Goal: Obtain resource: Download file/media

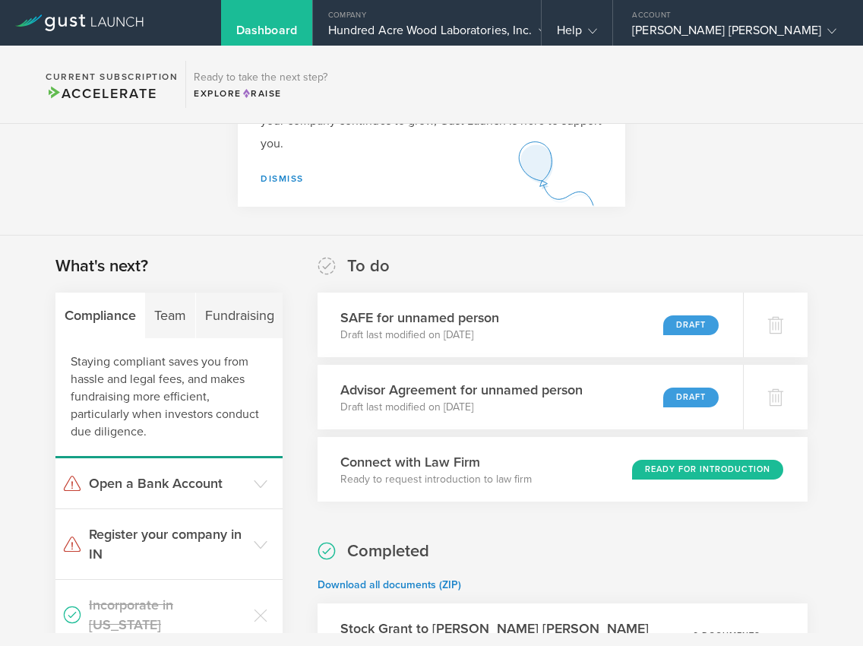
scroll to position [116, 0]
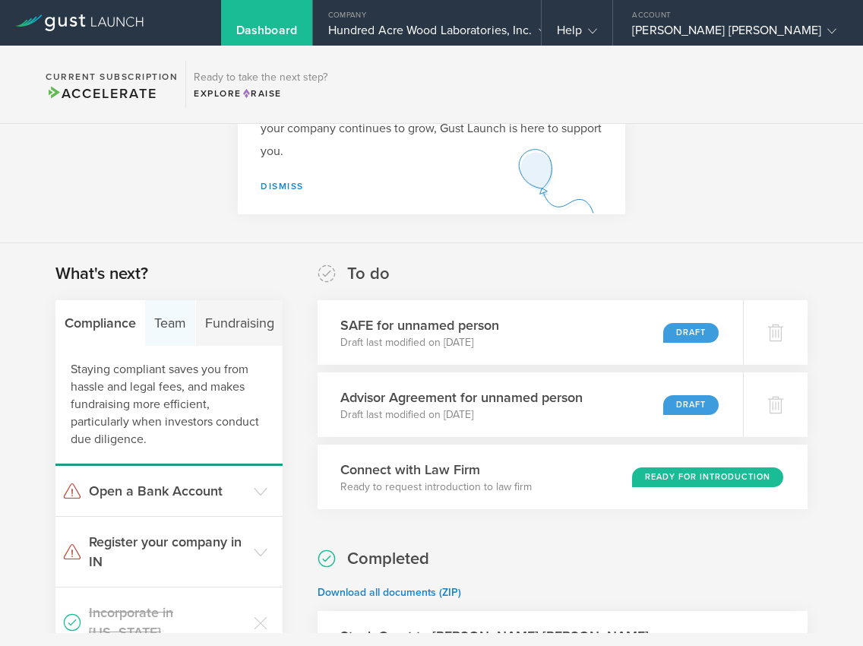
click at [166, 324] on div "Team" at bounding box center [170, 323] width 50 height 46
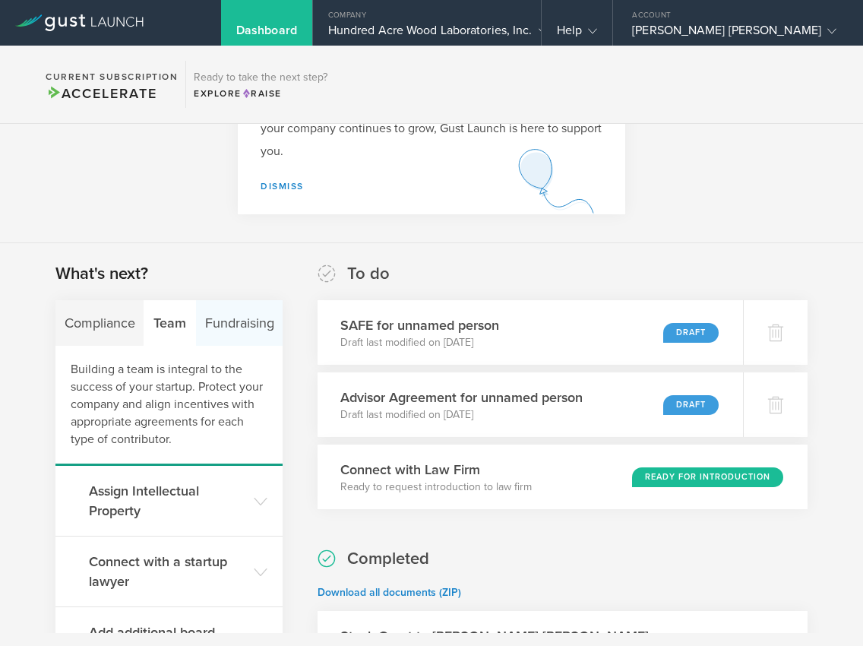
click at [221, 334] on div "Fundraising" at bounding box center [239, 323] width 87 height 46
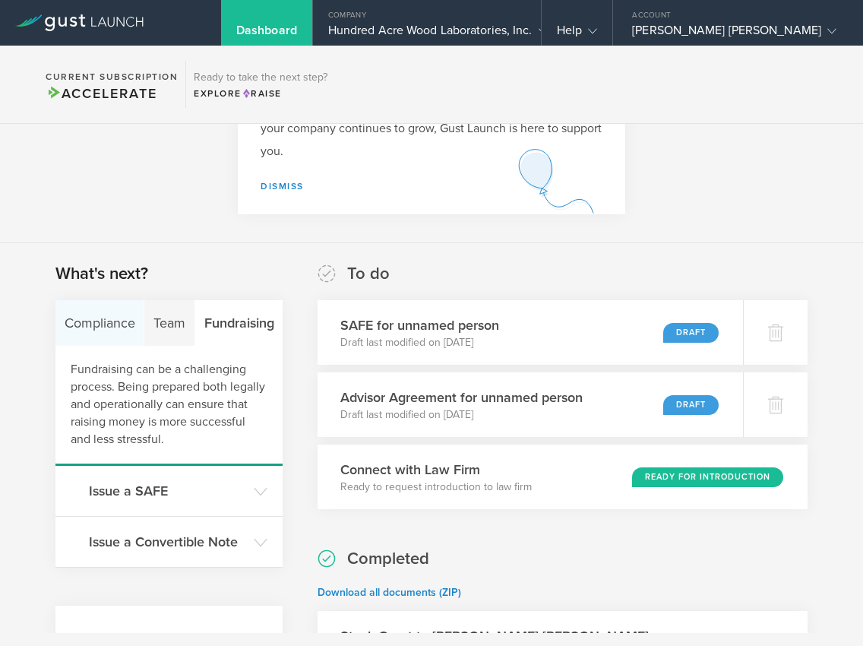
click at [80, 329] on div "Compliance" at bounding box center [99, 323] width 89 height 46
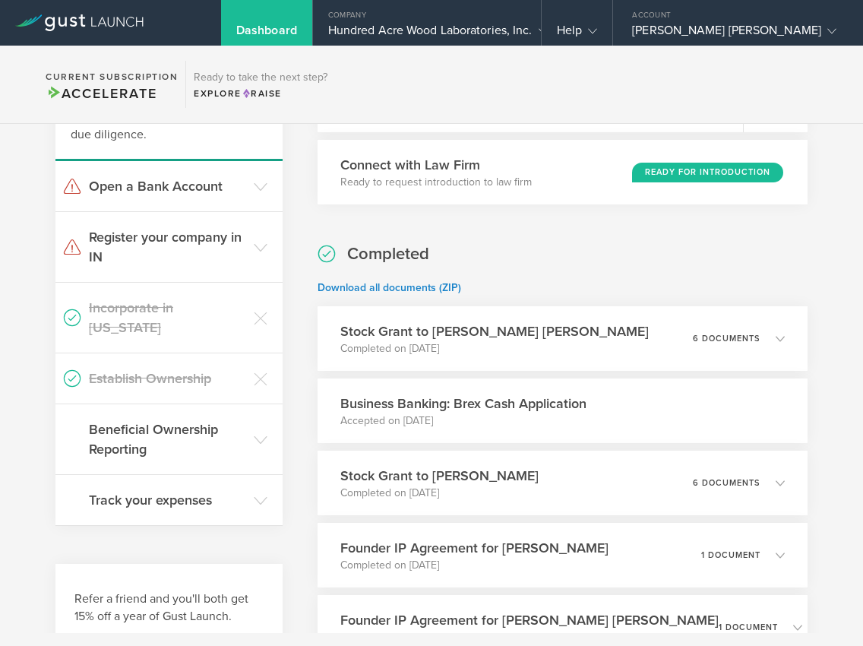
scroll to position [422, 0]
click at [178, 308] on h3 "Incorporate in [US_STATE]" at bounding box center [167, 317] width 157 height 40
click at [129, 368] on h3 "Establish Ownership" at bounding box center [167, 378] width 157 height 20
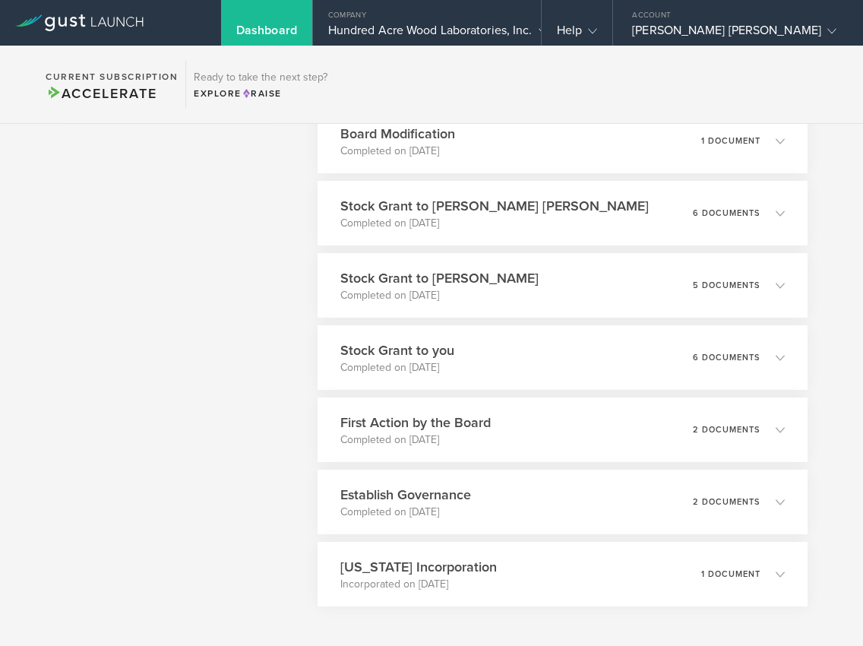
scroll to position [971, 0]
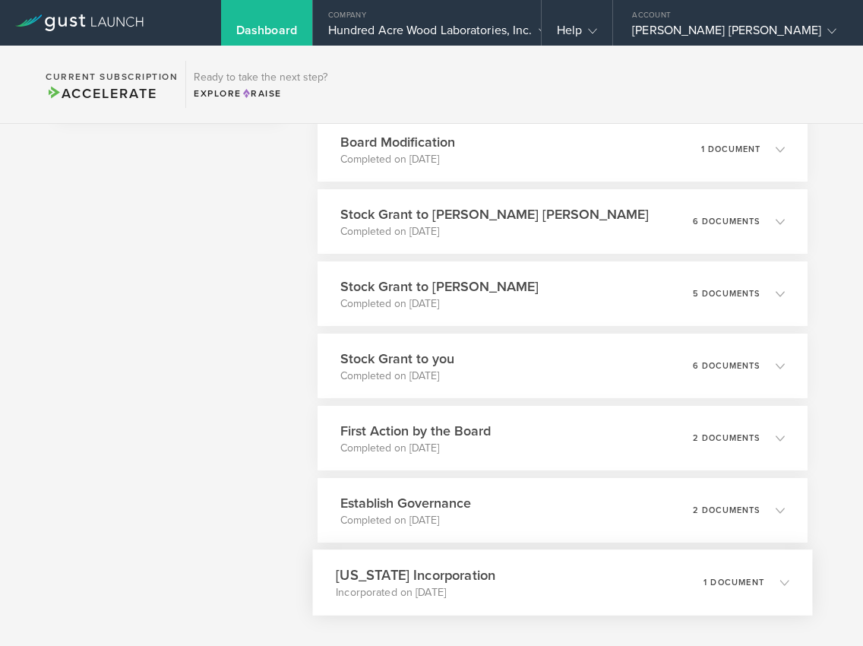
click at [460, 558] on div "[US_STATE] Incorporation Incorporated on [DATE] 1 document" at bounding box center [563, 582] width 500 height 66
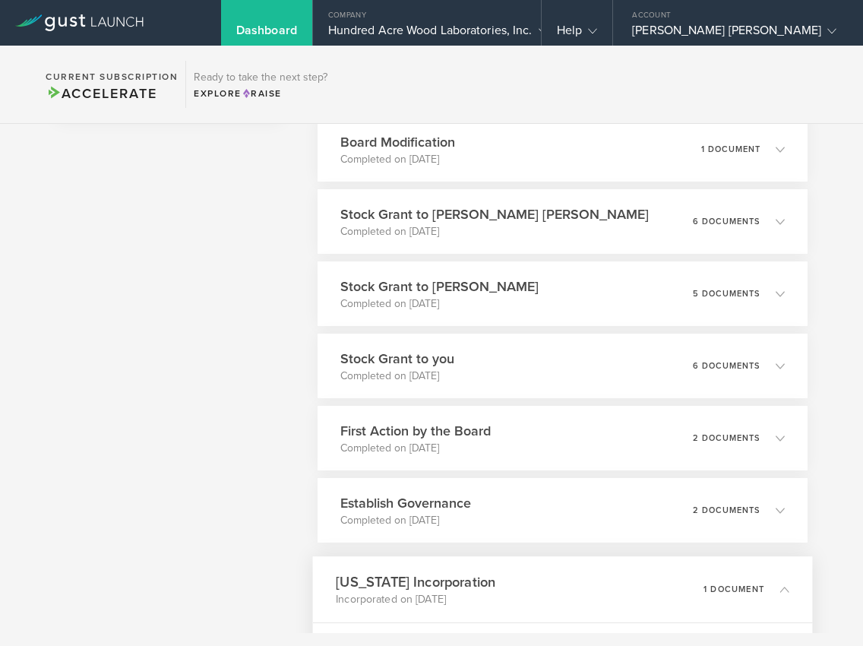
scroll to position [1131, 0]
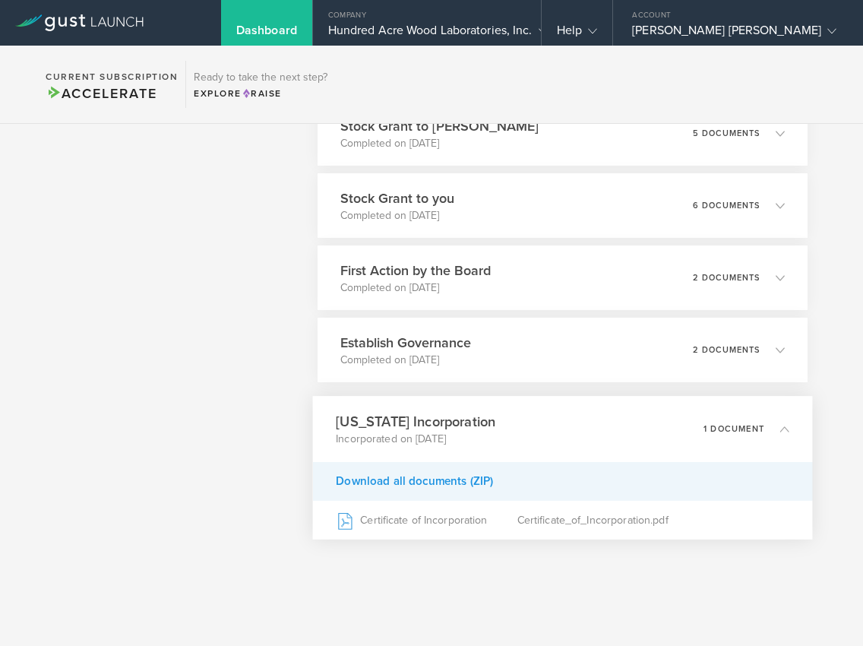
click at [429, 476] on div "Download all documents (ZIP)" at bounding box center [563, 481] width 500 height 39
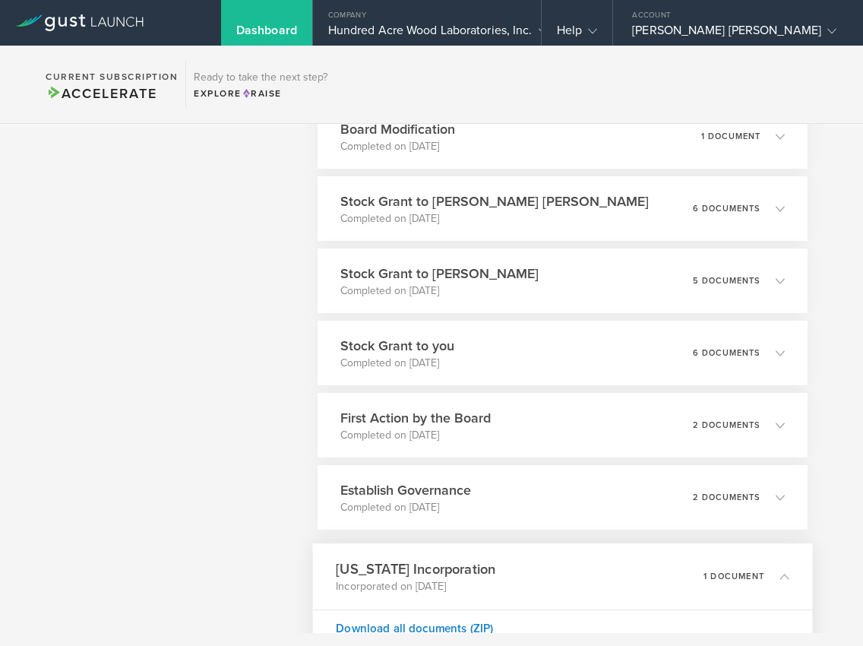
scroll to position [981, 0]
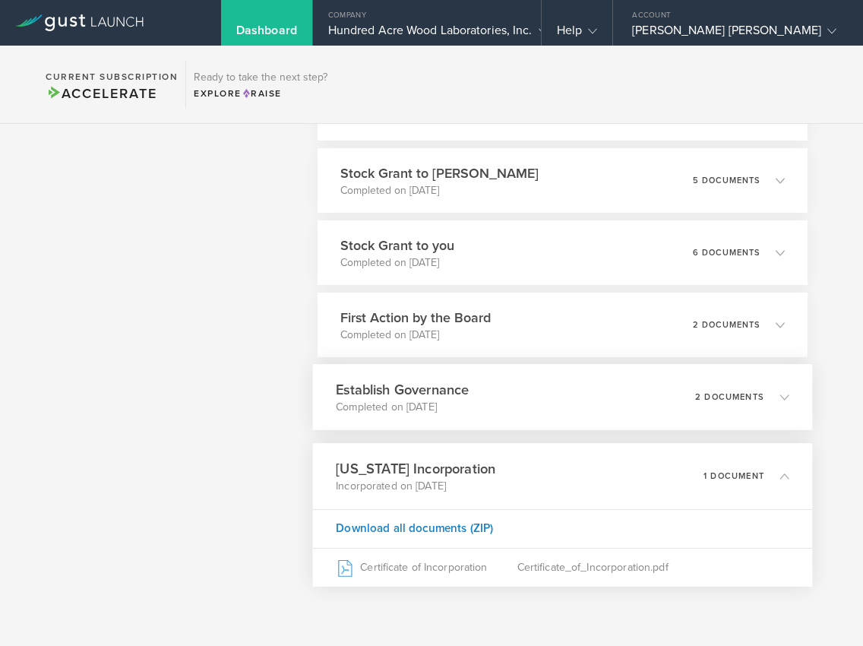
click at [412, 398] on h3 "Establish Governance" at bounding box center [402, 389] width 133 height 21
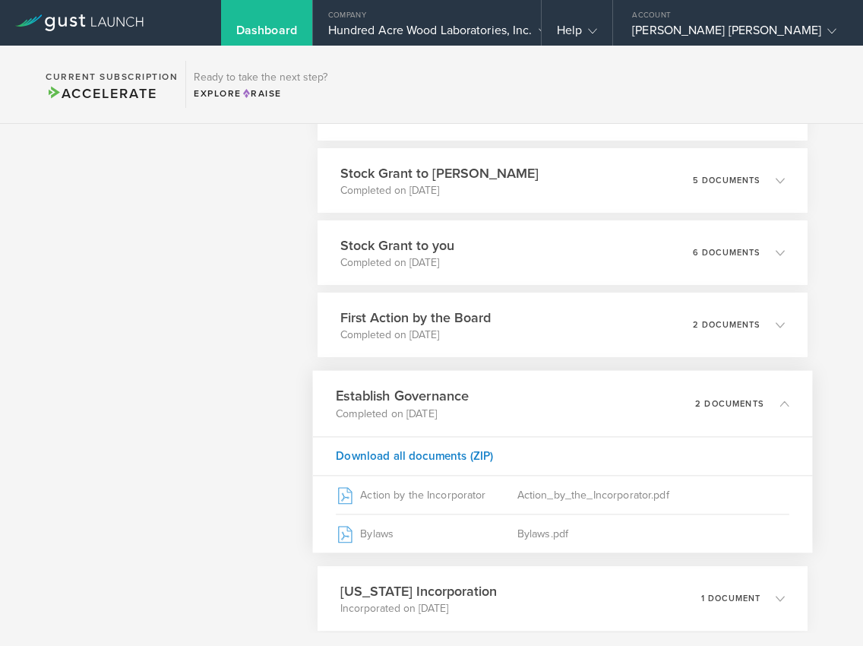
scroll to position [1177, 0]
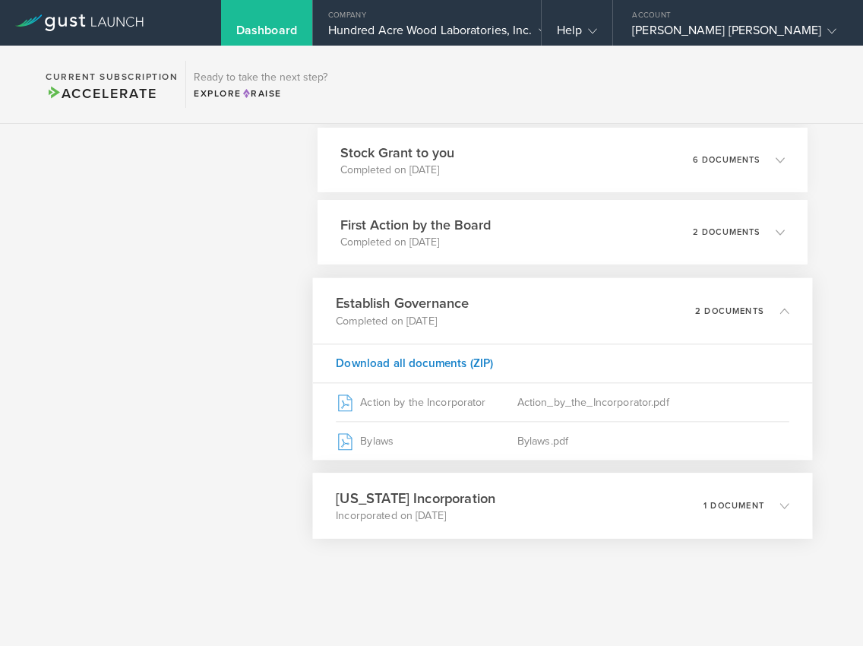
click at [411, 505] on h3 "[US_STATE] Incorporation" at bounding box center [416, 498] width 160 height 21
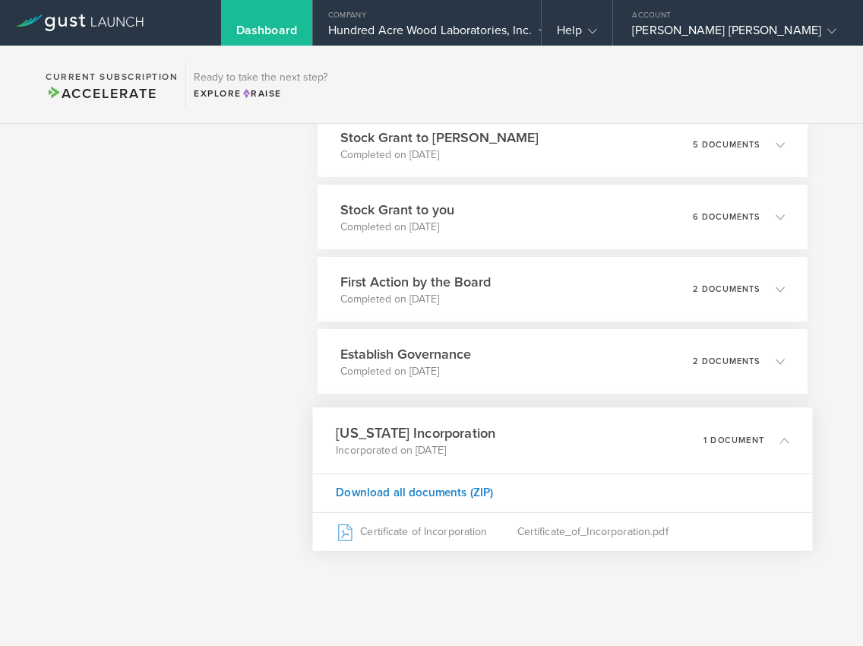
scroll to position [1131, 0]
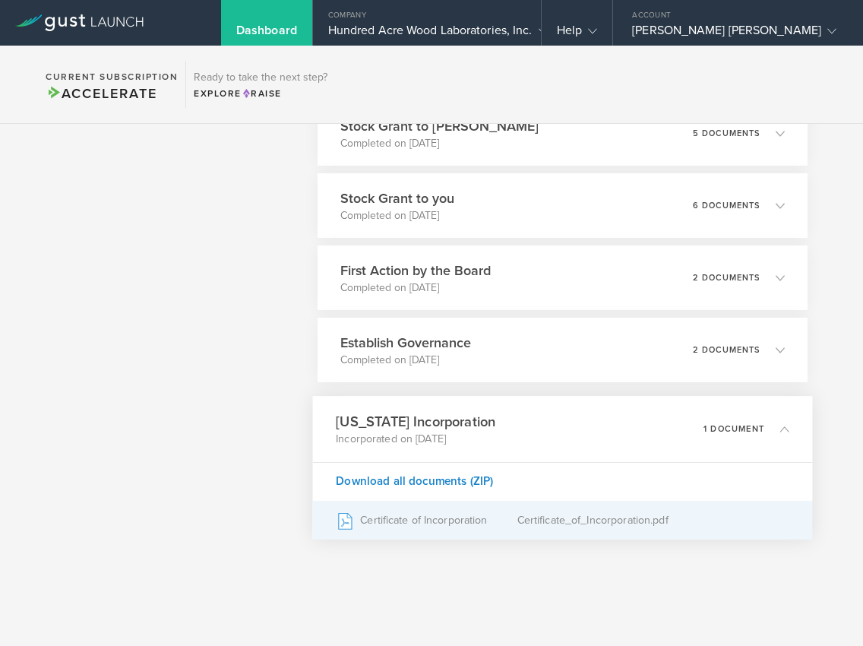
click at [421, 520] on div "Certificate of Incorporation" at bounding box center [427, 520] width 182 height 38
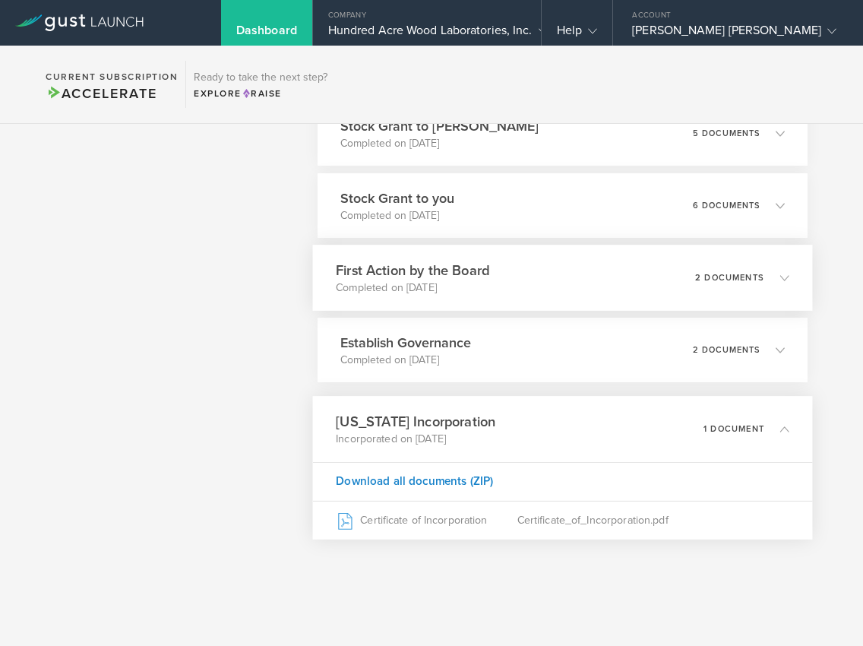
click at [452, 288] on p "Completed on [DATE]" at bounding box center [412, 287] width 153 height 15
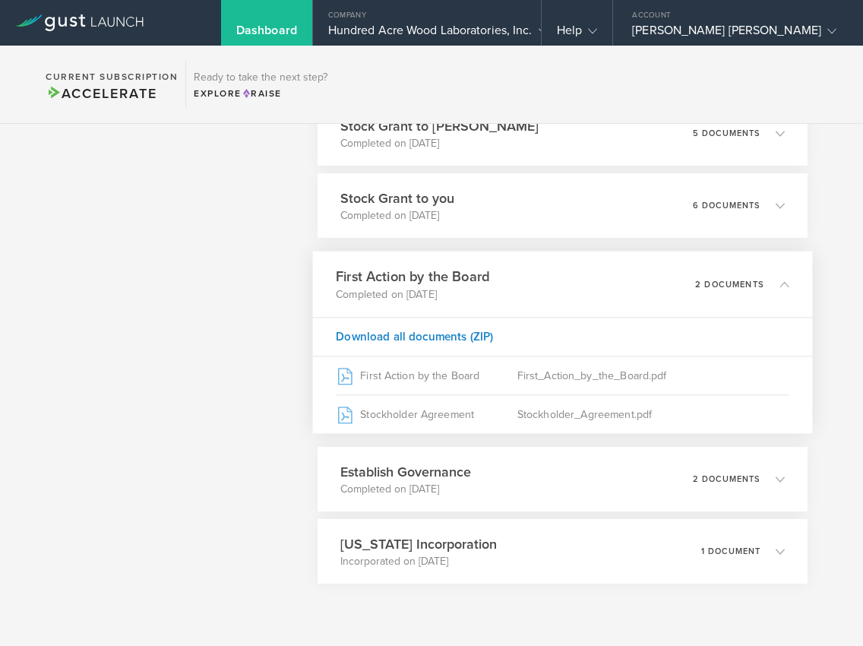
scroll to position [1177, 0]
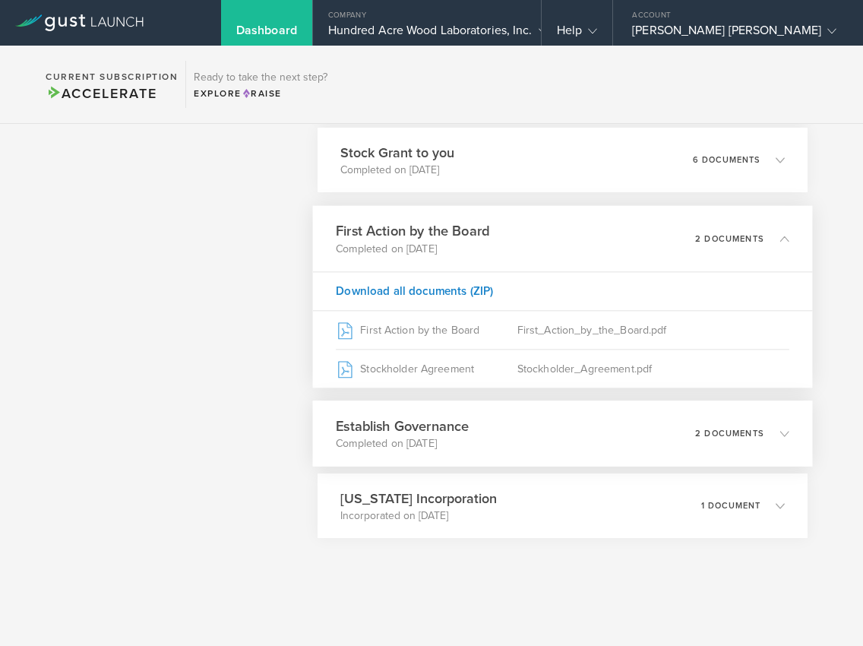
click at [429, 412] on div "Establish Governance Completed on [DATE] 2 documents" at bounding box center [563, 433] width 500 height 66
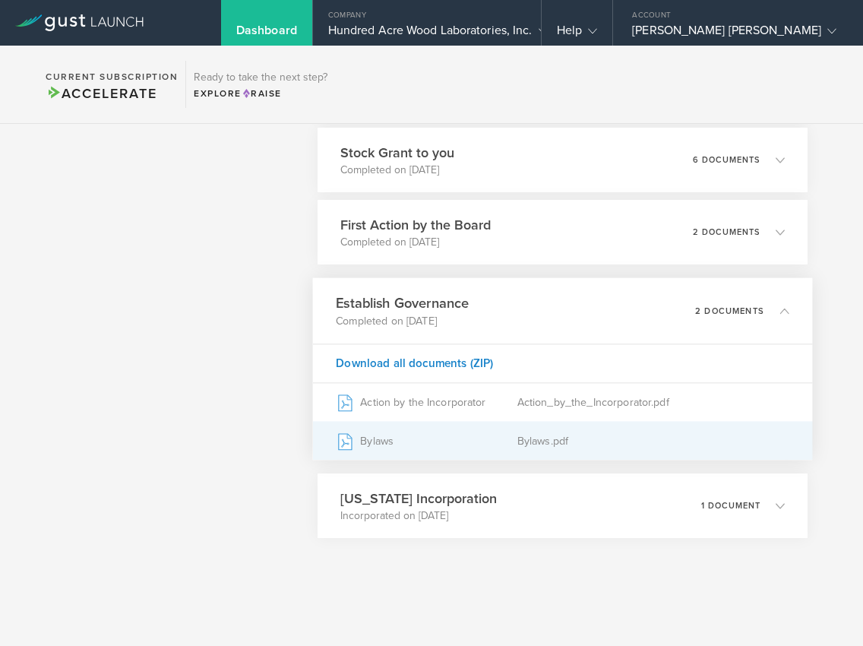
click at [414, 440] on div "Bylaws" at bounding box center [427, 441] width 182 height 38
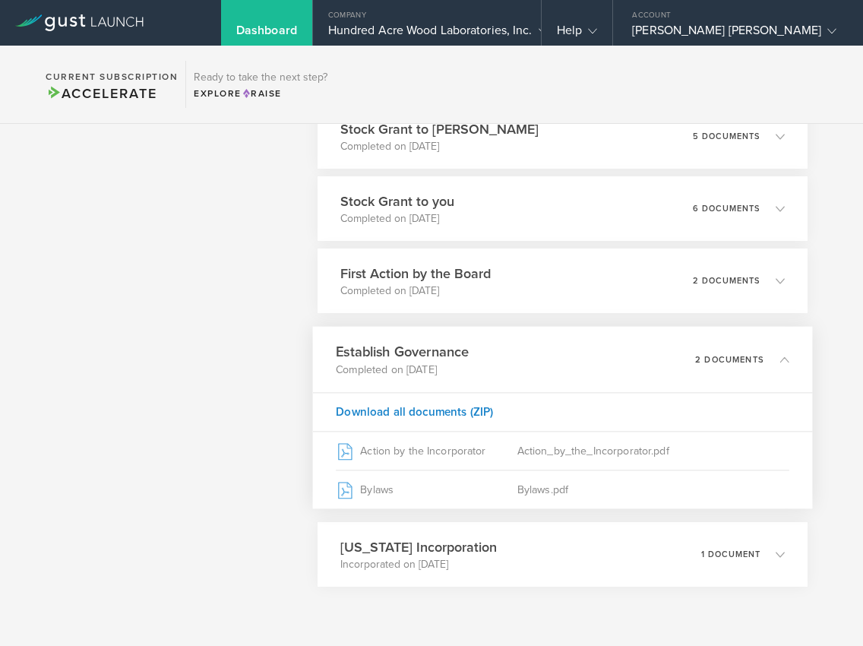
scroll to position [1118, 0]
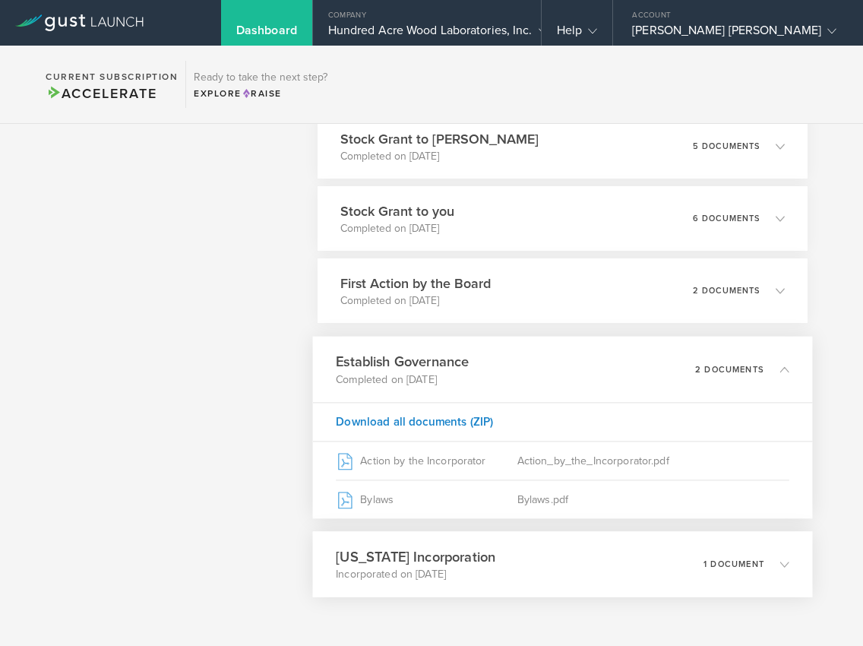
click at [412, 572] on p "Incorporated on [DATE]" at bounding box center [416, 574] width 160 height 15
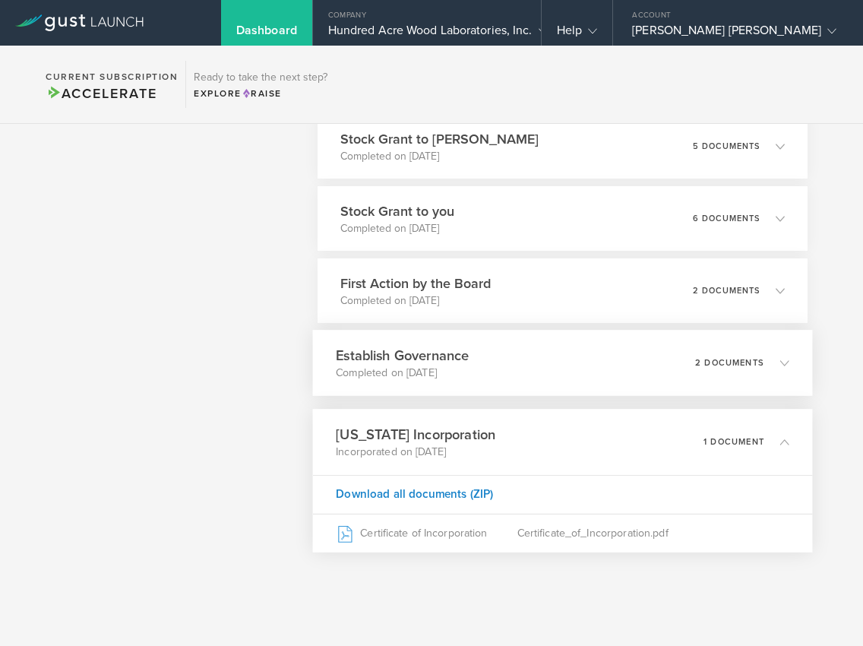
click at [451, 359] on h3 "Establish Governance" at bounding box center [402, 355] width 133 height 21
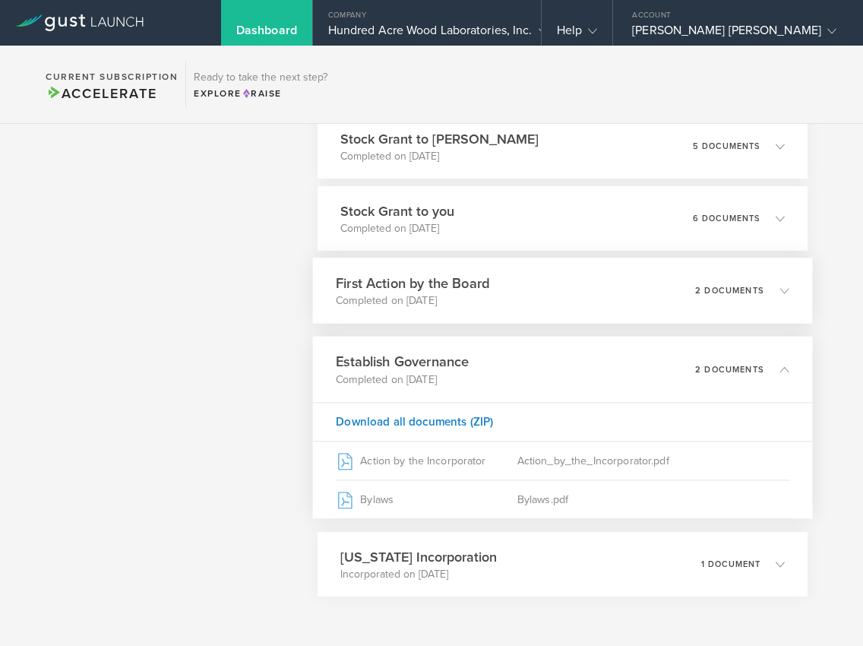
click at [419, 293] on p "Completed on [DATE]" at bounding box center [412, 300] width 153 height 15
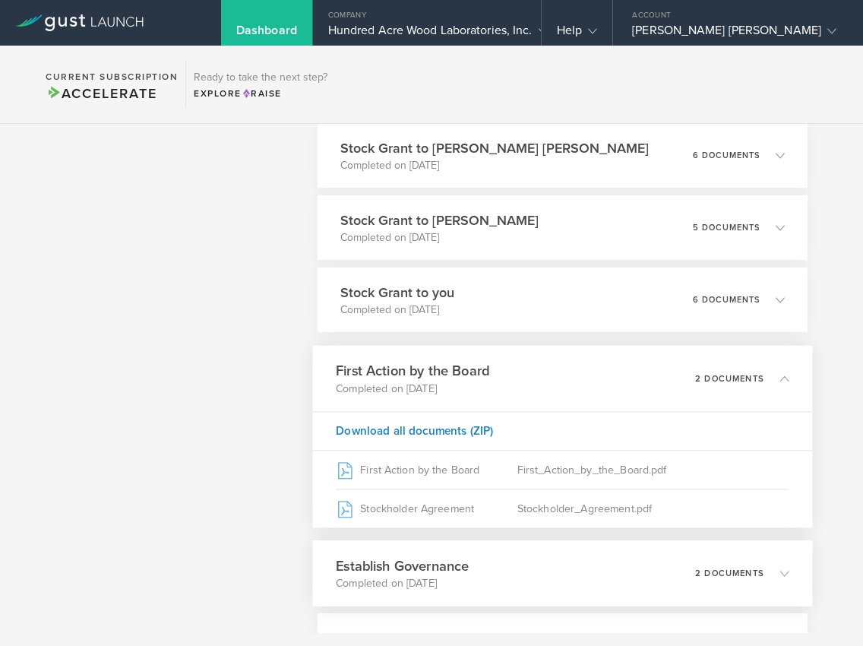
scroll to position [1032, 0]
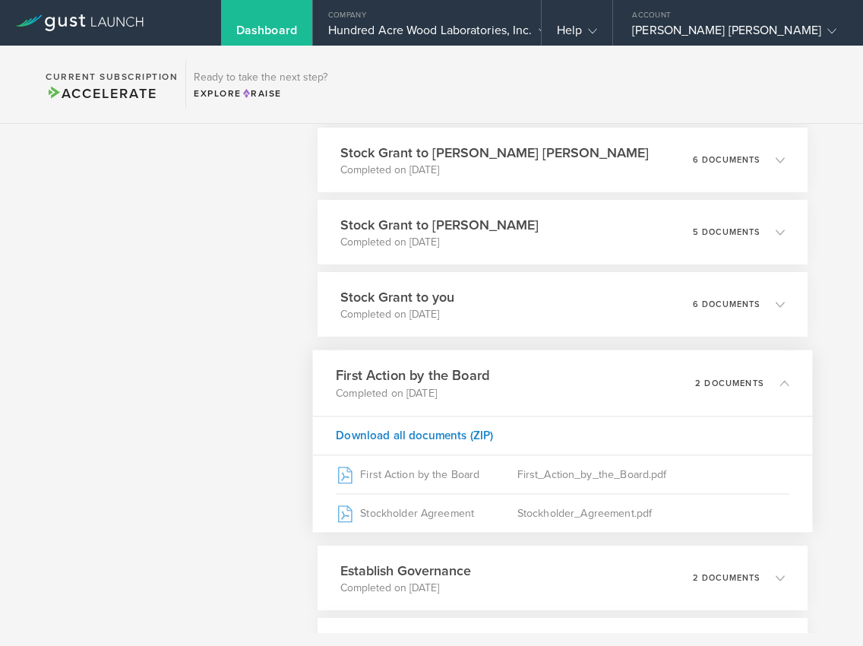
click at [440, 337] on div "Completed Download all documents (ZIP) Stock Grant to [PERSON_NAME] [PERSON_NAM…" at bounding box center [563, 156] width 490 height 1051
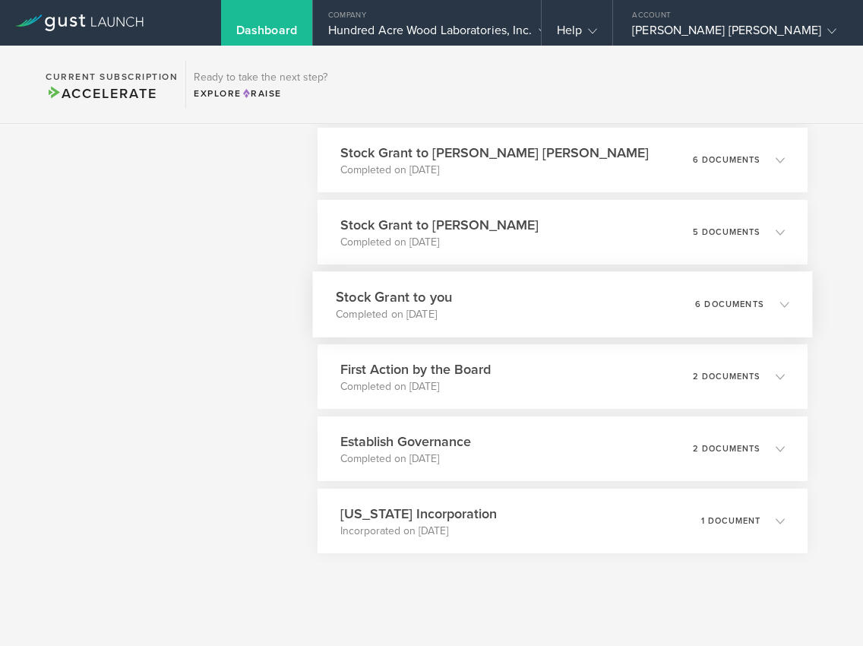
click at [444, 319] on p "Completed on [DATE]" at bounding box center [394, 314] width 116 height 15
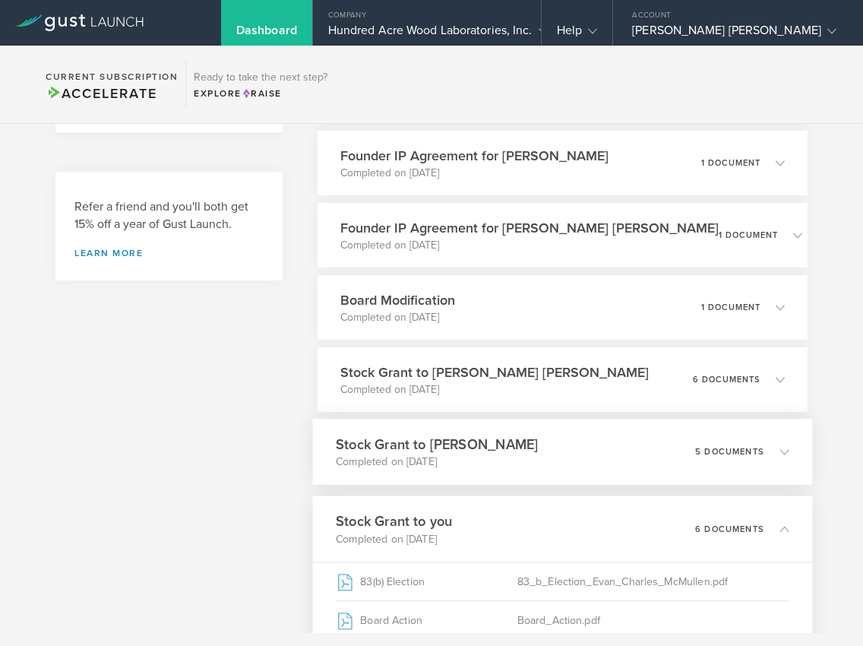
scroll to position [811, 0]
click at [441, 303] on h3 "Board Modification" at bounding box center [394, 301] width 117 height 21
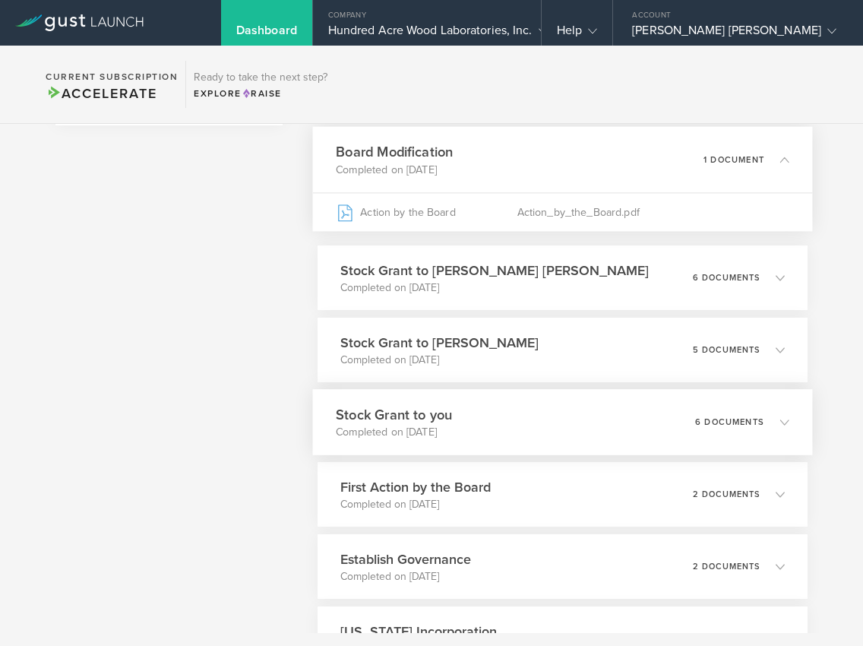
scroll to position [1101, 0]
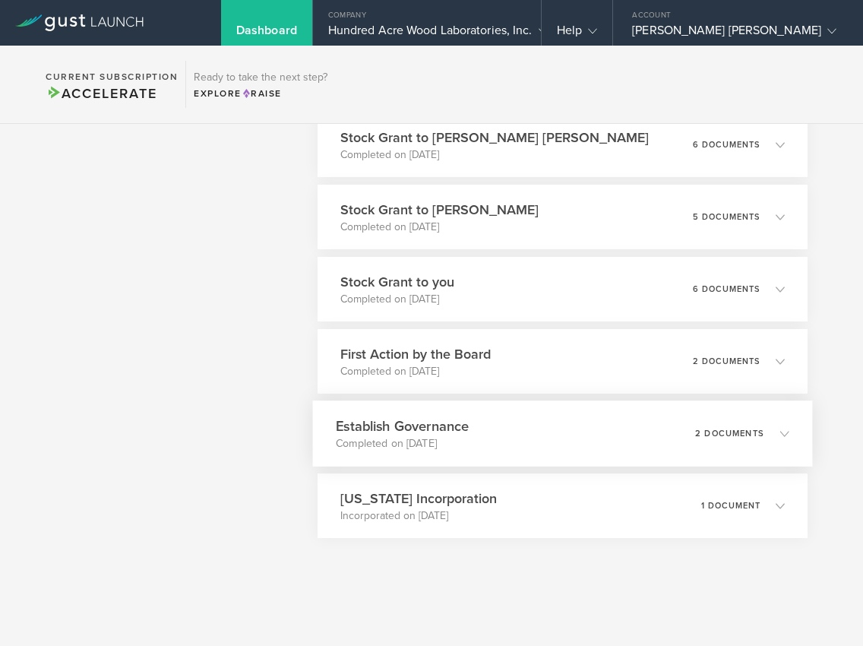
click at [429, 451] on p "Completed on [DATE]" at bounding box center [402, 443] width 133 height 15
